Goal: Task Accomplishment & Management: Complete application form

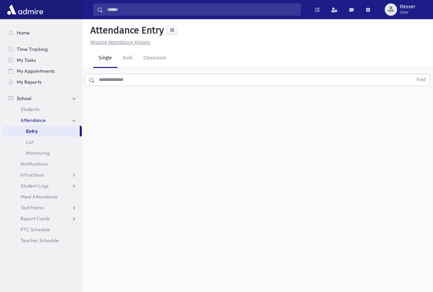
click at [111, 82] on input "text" at bounding box center [254, 80] width 318 height 12
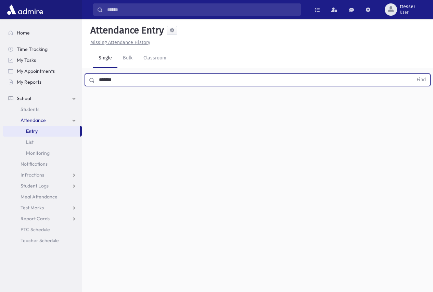
click at [412, 74] on button "Find" at bounding box center [420, 80] width 17 height 12
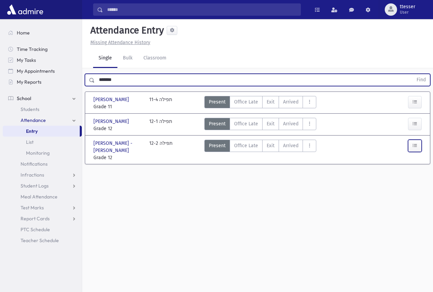
click at [420, 146] on button "button" at bounding box center [415, 146] width 14 height 12
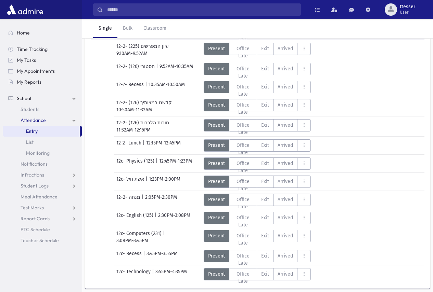
scroll to position [165, 0]
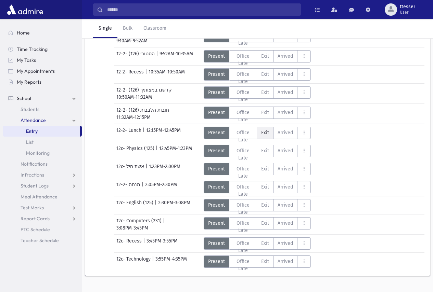
click at [265, 129] on label "Exit EX" at bounding box center [264, 133] width 17 height 12
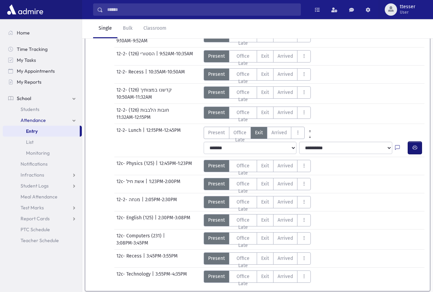
click at [417, 145] on icon "button" at bounding box center [414, 148] width 5 height 6
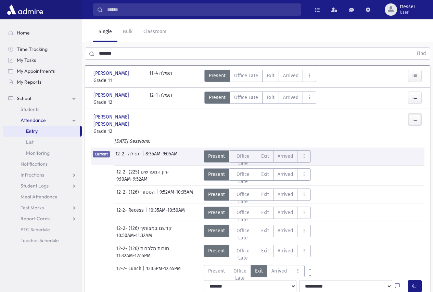
scroll to position [0, 0]
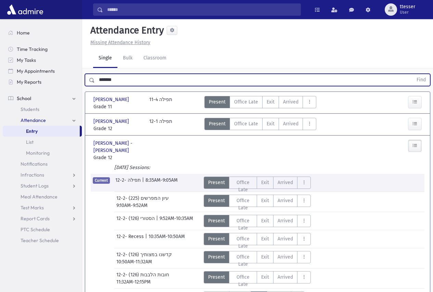
drag, startPoint x: 120, startPoint y: 80, endPoint x: 0, endPoint y: 68, distance: 120.6
click at [0, 68] on div "Search Results Students" at bounding box center [216, 241] width 433 height 482
click at [412, 74] on button "Find" at bounding box center [420, 80] width 17 height 12
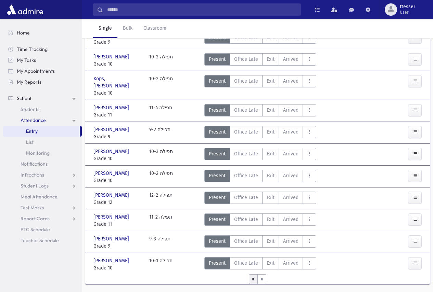
scroll to position [272, 0]
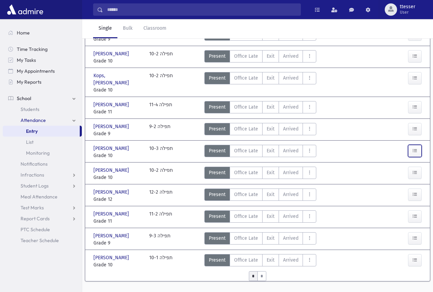
drag, startPoint x: 417, startPoint y: 136, endPoint x: 412, endPoint y: 134, distance: 5.7
click at [417, 145] on button "button" at bounding box center [415, 151] width 14 height 12
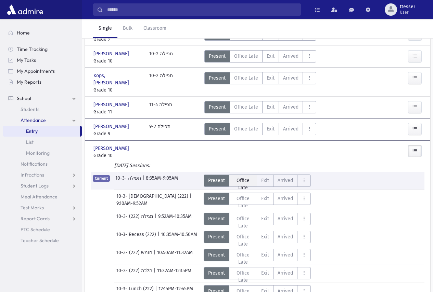
click at [239, 177] on span "Office Late" at bounding box center [242, 184] width 19 height 14
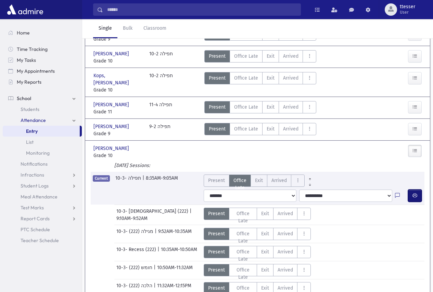
click at [418, 190] on button "button" at bounding box center [415, 196] width 14 height 12
drag, startPoint x: 116, startPoint y: 82, endPoint x: 30, endPoint y: 82, distance: 85.8
click at [55, 84] on div "Search Results Students" at bounding box center [216, 162] width 433 height 869
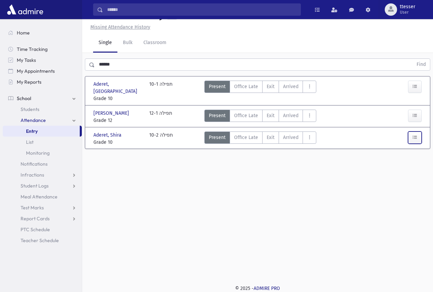
click at [417, 144] on button "button" at bounding box center [415, 138] width 14 height 12
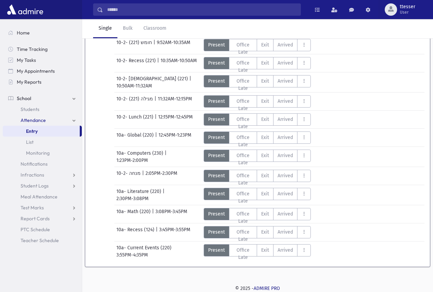
click at [245, 19] on span "Office Late" at bounding box center [242, 12] width 19 height 14
drag, startPoint x: 267, startPoint y: 170, endPoint x: 261, endPoint y: 177, distance: 9.0
click at [262, 15] on select "**********" at bounding box center [249, 9] width 93 height 12
click at [203, 15] on select "**********" at bounding box center [249, 9] width 93 height 12
click at [417, 15] on button "button" at bounding box center [415, 9] width 14 height 12
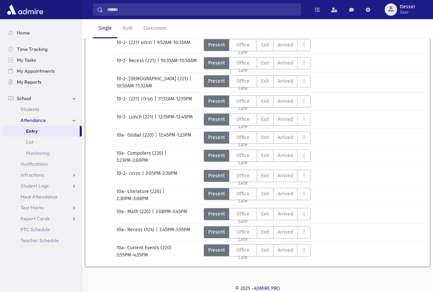
click at [78, 77] on div "Search Results Students" at bounding box center [216, 52] width 433 height 482
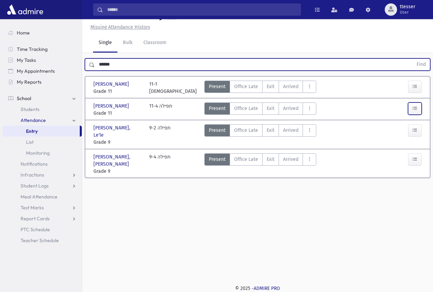
click at [410, 115] on button "button" at bounding box center [415, 109] width 14 height 12
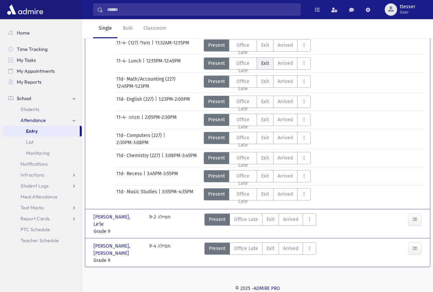
click at [261, 67] on span "Exit" at bounding box center [265, 63] width 8 height 7
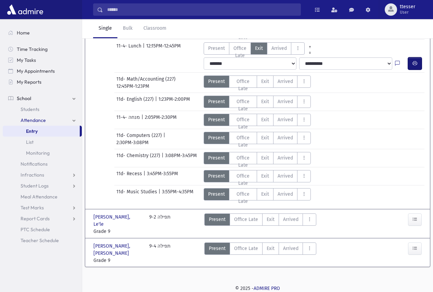
click at [417, 70] on button "button" at bounding box center [415, 63] width 14 height 12
click at [413, 226] on button "button" at bounding box center [415, 220] width 14 height 12
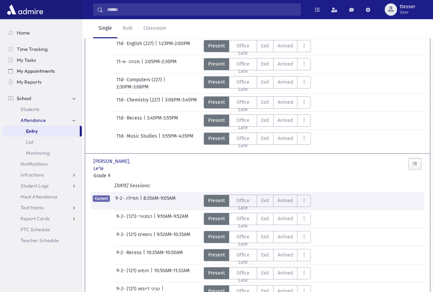
drag, startPoint x: 92, startPoint y: 79, endPoint x: 59, endPoint y: 75, distance: 33.2
click at [79, 79] on div "Search Results Students" at bounding box center [216, 267] width 433 height 1078
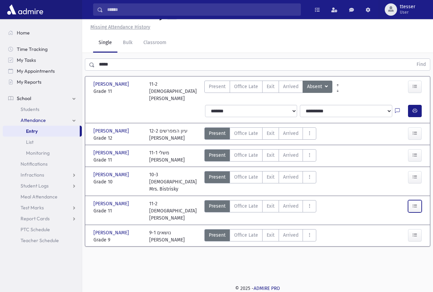
click at [417, 200] on button "button" at bounding box center [415, 206] width 14 height 12
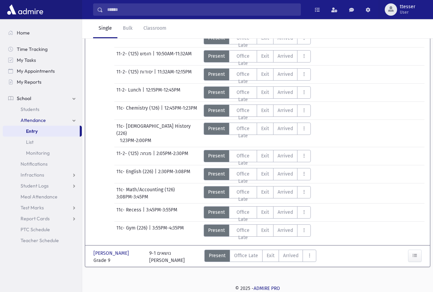
click at [267, 24] on span "Exit" at bounding box center [265, 19] width 8 height 7
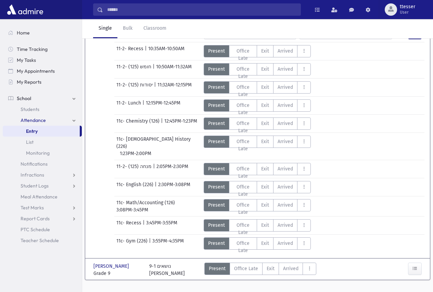
click at [406, 39] on div at bounding box center [401, 33] width 13 height 12
click at [413, 36] on icon "button" at bounding box center [414, 33] width 5 height 6
click at [383, 39] on select "**********" at bounding box center [345, 33] width 93 height 12
click at [299, 39] on select "**********" at bounding box center [345, 33] width 93 height 12
drag, startPoint x: 113, startPoint y: 85, endPoint x: 107, endPoint y: 80, distance: 7.8
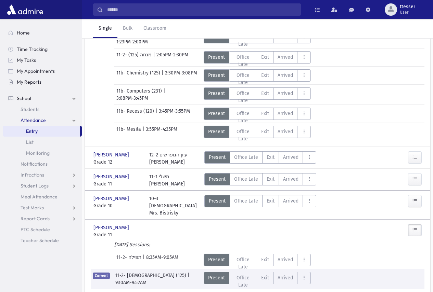
drag, startPoint x: 126, startPoint y: 77, endPoint x: 48, endPoint y: 78, distance: 78.3
click at [65, 78] on div "Search Results Students" at bounding box center [216, 156] width 433 height 857
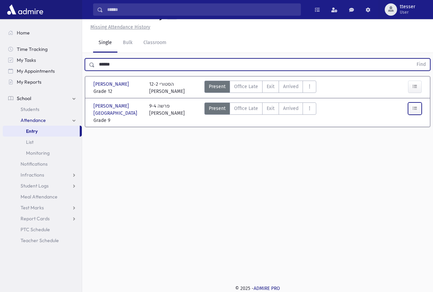
click at [417, 115] on button "button" at bounding box center [415, 109] width 14 height 12
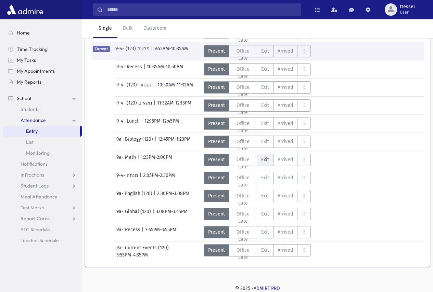
click at [260, 165] on label "Exit EX" at bounding box center [264, 160] width 17 height 12
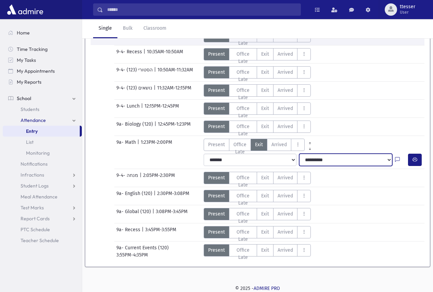
click at [370, 166] on select "**********" at bounding box center [345, 160] width 93 height 12
click at [299, 166] on select "**********" at bounding box center [345, 160] width 93 height 12
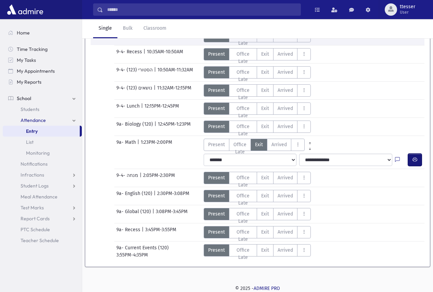
drag, startPoint x: 410, startPoint y: 180, endPoint x: 404, endPoint y: 178, distance: 6.4
click at [410, 166] on button "button" at bounding box center [415, 160] width 14 height 12
click at [310, 152] on icon "AttTypes" at bounding box center [309, 149] width 4 height 5
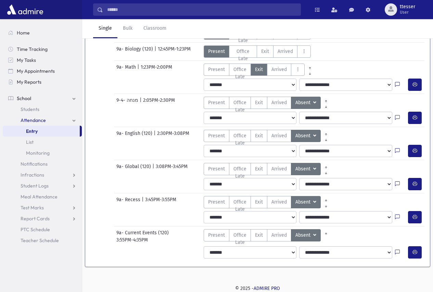
click at [398, 88] on icon at bounding box center [397, 85] width 5 height 6
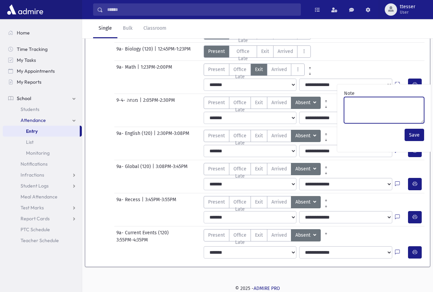
drag, startPoint x: 359, startPoint y: 210, endPoint x: 361, endPoint y: 207, distance: 3.9
click at [360, 123] on textarea "Note" at bounding box center [384, 110] width 80 height 26
click at [411, 141] on button "Save" at bounding box center [413, 135] width 19 height 12
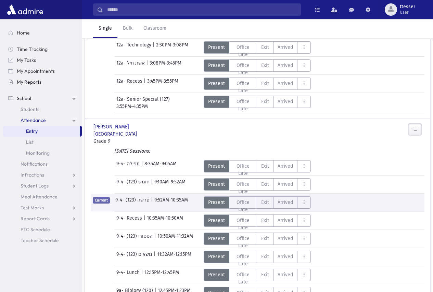
drag, startPoint x: 137, startPoint y: 78, endPoint x: 43, endPoint y: 78, distance: 94.0
click at [43, 78] on div "Search Results Students" at bounding box center [216, 131] width 433 height 806
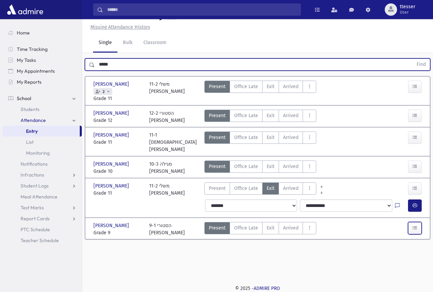
click at [420, 222] on button "button" at bounding box center [415, 228] width 14 height 12
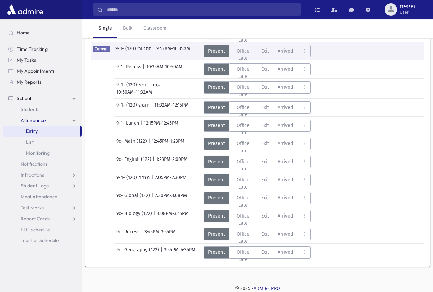
drag, startPoint x: 121, startPoint y: 79, endPoint x: 96, endPoint y: 84, distance: 25.2
drag, startPoint x: 118, startPoint y: 82, endPoint x: 45, endPoint y: 77, distance: 73.4
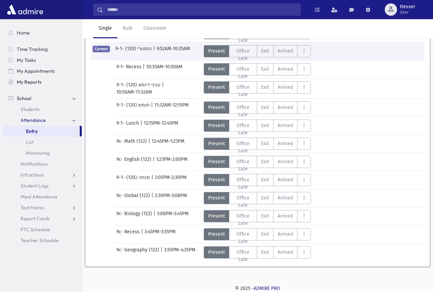
click at [47, 77] on div "Search Results Students" at bounding box center [216, 16] width 433 height 551
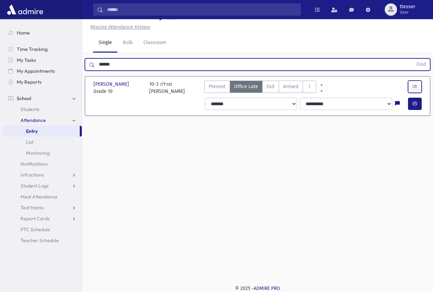
click at [417, 90] on icon "button" at bounding box center [414, 87] width 5 height 6
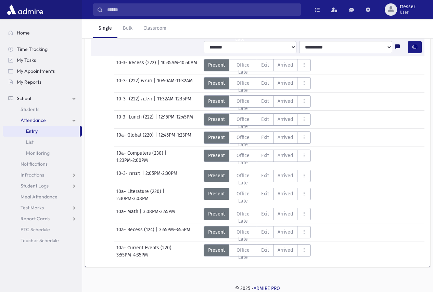
click at [399, 50] on icon at bounding box center [397, 47] width 5 height 6
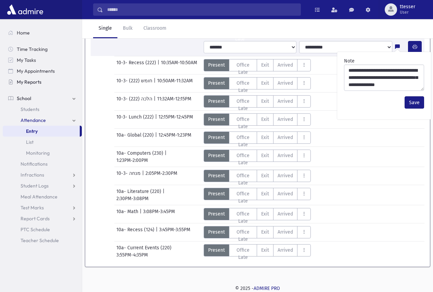
drag, startPoint x: 119, startPoint y: 77, endPoint x: 67, endPoint y: 83, distance: 52.0
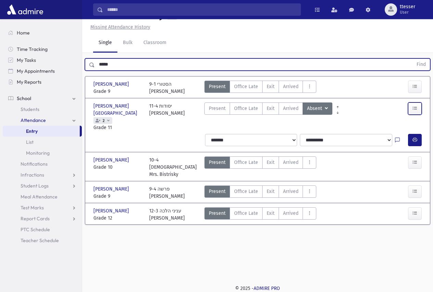
click at [417, 115] on button "button" at bounding box center [415, 109] width 14 height 12
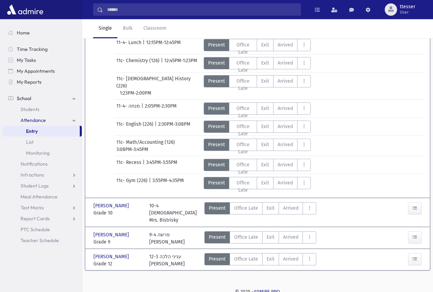
drag, startPoint x: 277, startPoint y: 172, endPoint x: 264, endPoint y: 179, distance: 15.6
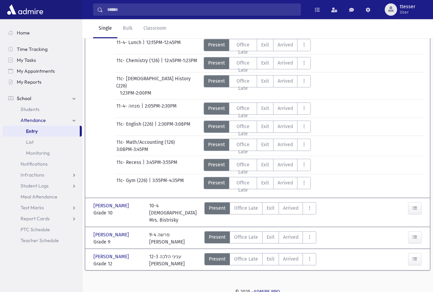
drag, startPoint x: 92, startPoint y: 80, endPoint x: 32, endPoint y: 78, distance: 60.2
click at [34, 79] on div "Search Results Students" at bounding box center [216, 12] width 433 height 568
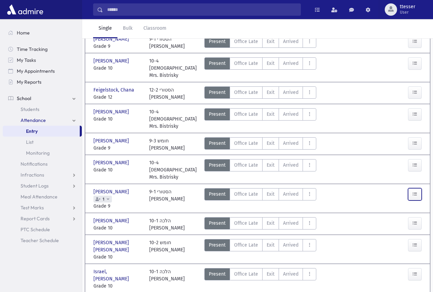
click at [417, 190] on button "button" at bounding box center [415, 194] width 14 height 12
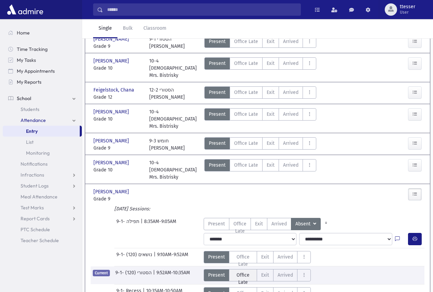
click at [243, 272] on span "Office Late" at bounding box center [242, 279] width 19 height 14
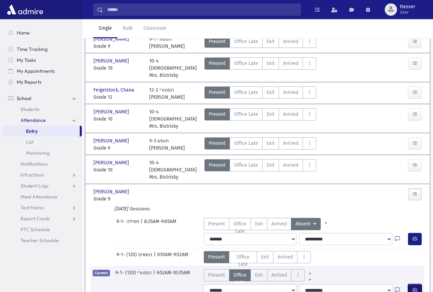
click at [416, 288] on icon "button" at bounding box center [414, 291] width 5 height 6
click at [333, 285] on select "**********" at bounding box center [345, 291] width 93 height 12
click at [299, 285] on select "**********" at bounding box center [345, 291] width 93 height 12
click at [308, 269] on link "AttTypes" at bounding box center [309, 271] width 11 height 5
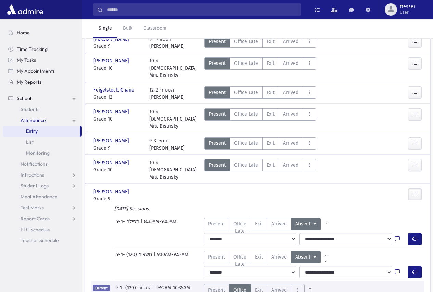
drag, startPoint x: 95, startPoint y: 79, endPoint x: 54, endPoint y: 83, distance: 41.0
click at [57, 82] on div "Search Results Students" at bounding box center [216, 193] width 433 height 931
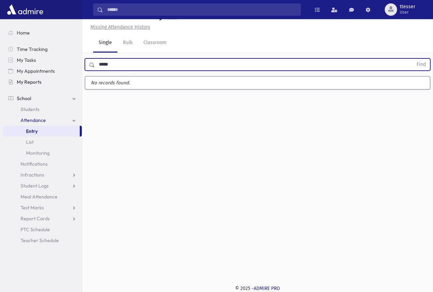
click at [412, 59] on button "Find" at bounding box center [420, 65] width 17 height 12
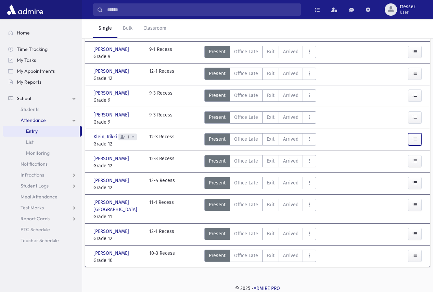
click at [418, 146] on button "button" at bounding box center [415, 139] width 14 height 12
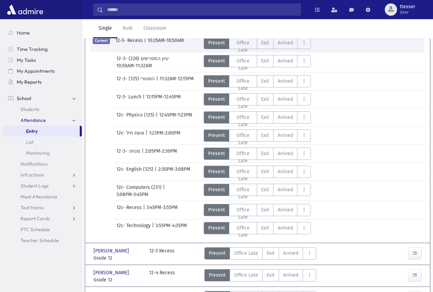
drag, startPoint x: 108, startPoint y: 81, endPoint x: 58, endPoint y: 78, distance: 49.7
click at [64, 81] on div "Search Results Students" at bounding box center [216, 56] width 433 height 657
type input "****"
